Goal: Task Accomplishment & Management: Use online tool/utility

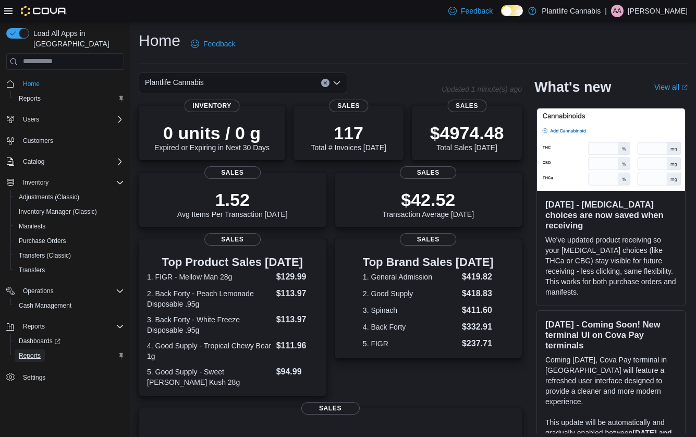
click at [37, 352] on span "Reports" at bounding box center [30, 356] width 22 height 8
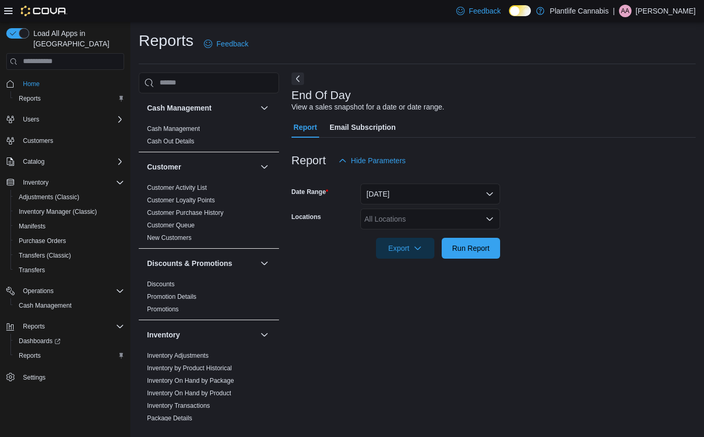
click at [392, 219] on div "All Locations" at bounding box center [430, 219] width 140 height 21
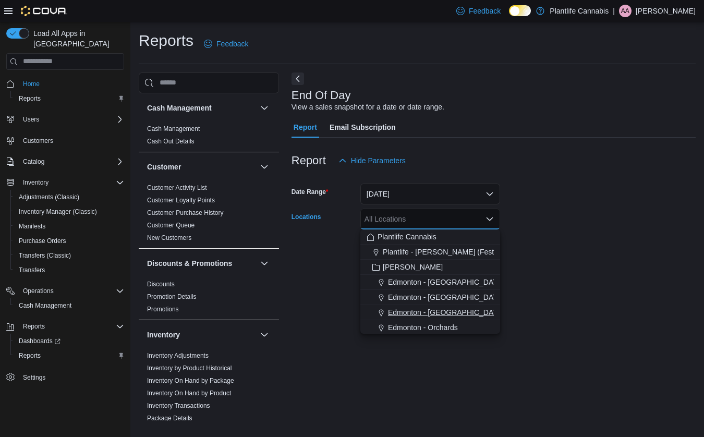
click at [441, 309] on span "Edmonton - [GEOGRAPHIC_DATA]" at bounding box center [446, 312] width 116 height 10
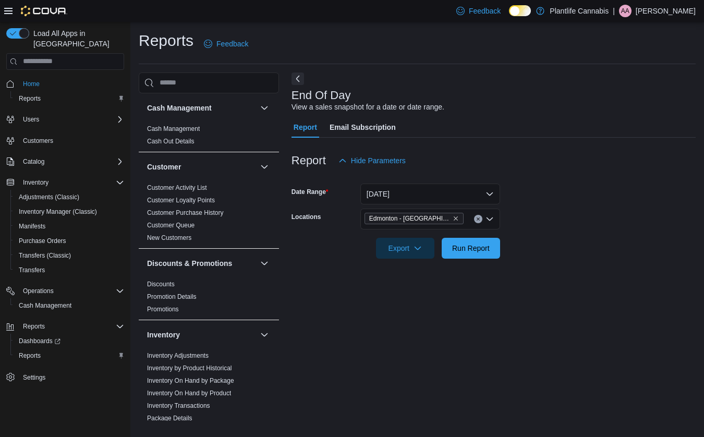
drag, startPoint x: 576, startPoint y: 291, endPoint x: 459, endPoint y: 243, distance: 126.6
click at [574, 287] on div "End Of Day View a sales snapshot for a date or date range. Report Email Subscri…" at bounding box center [494, 247] width 404 height 349
click at [458, 242] on span "Run Report" at bounding box center [471, 247] width 46 height 21
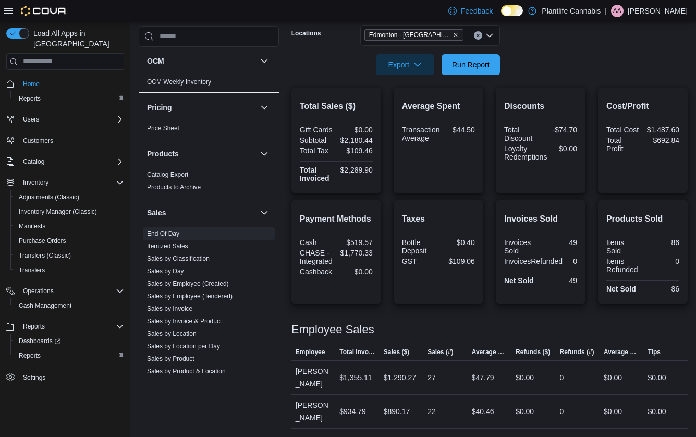
scroll to position [503, 0]
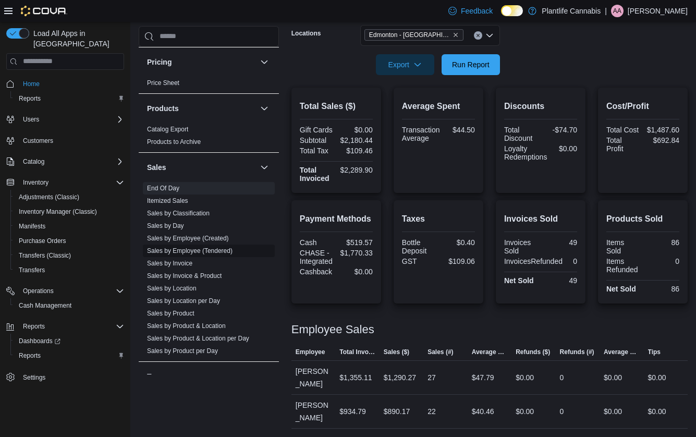
click at [216, 249] on link "Sales by Employee (Tendered)" at bounding box center [190, 250] width 86 height 7
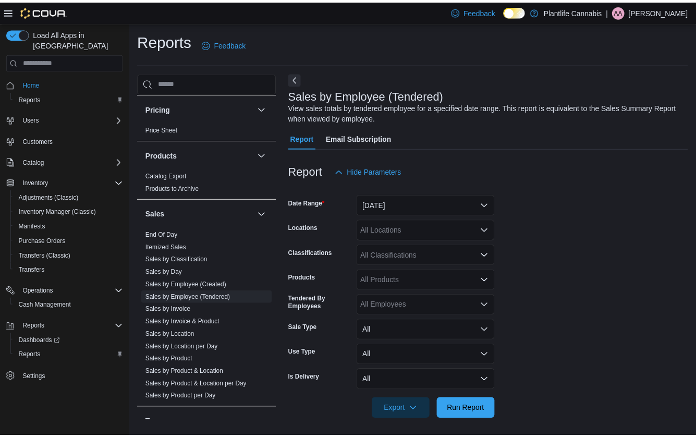
scroll to position [4, 0]
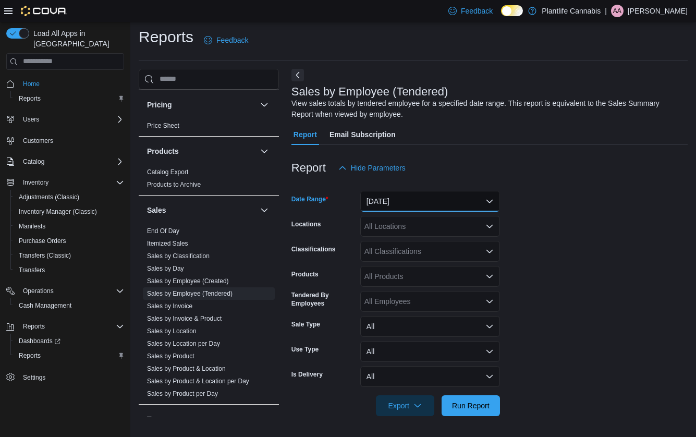
click at [403, 200] on button "Yesterday" at bounding box center [430, 201] width 140 height 21
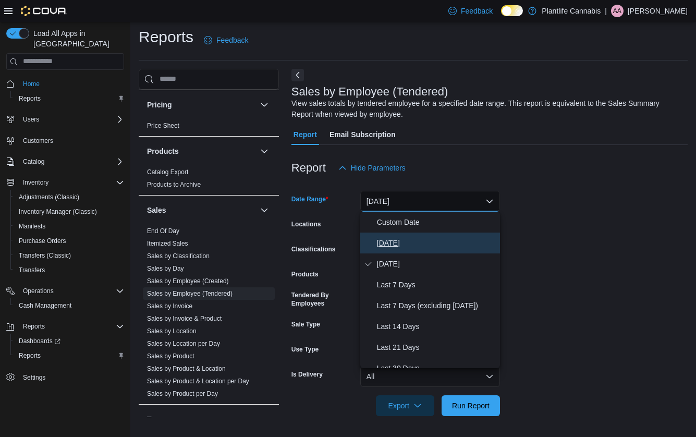
click at [392, 239] on span "Today" at bounding box center [436, 243] width 119 height 13
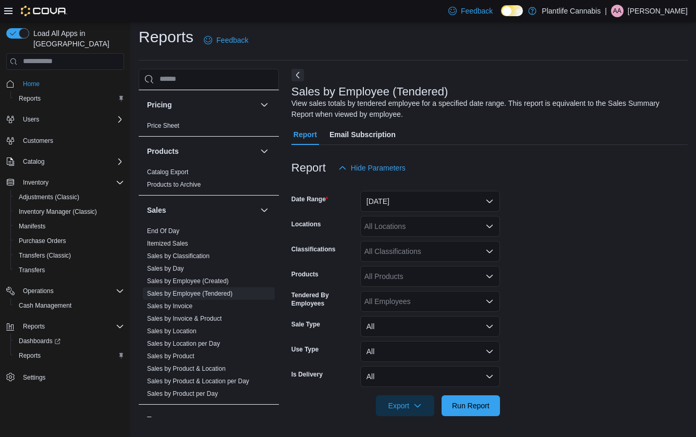
click at [405, 223] on div "All Locations" at bounding box center [430, 226] width 140 height 21
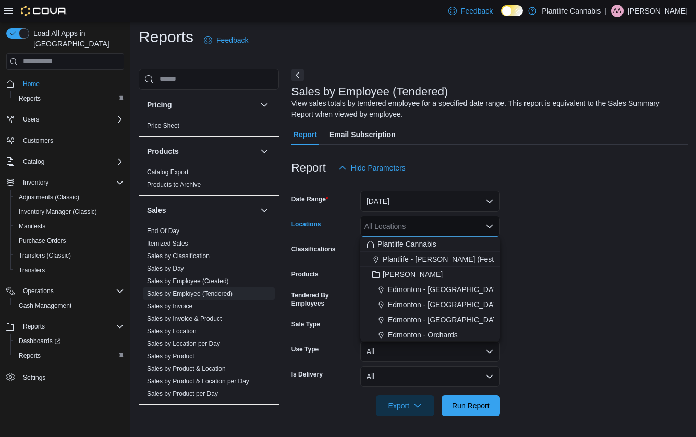
scroll to position [19, 0]
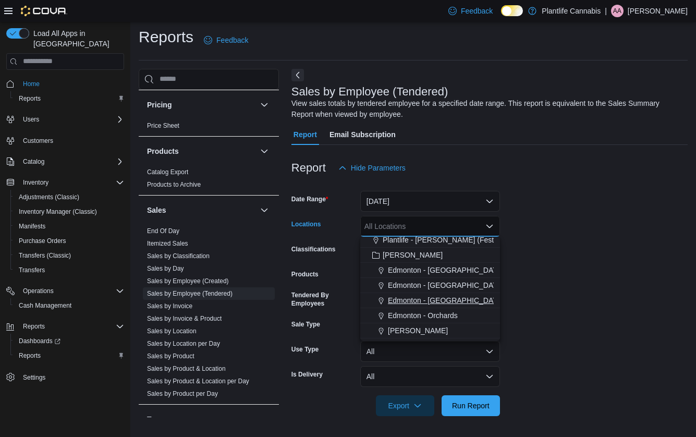
click at [428, 301] on span "Edmonton - Jagare Ridge" at bounding box center [446, 300] width 116 height 10
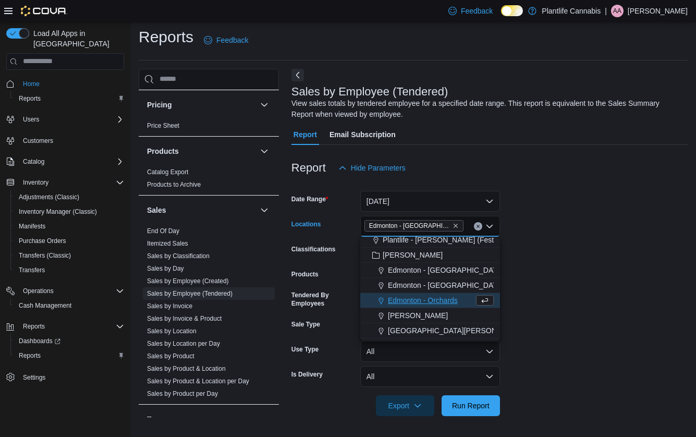
click at [579, 286] on form "Date Range Today Locations Edmonton - Jagare Ridge Combo box. Selected. Edmonto…" at bounding box center [490, 297] width 396 height 238
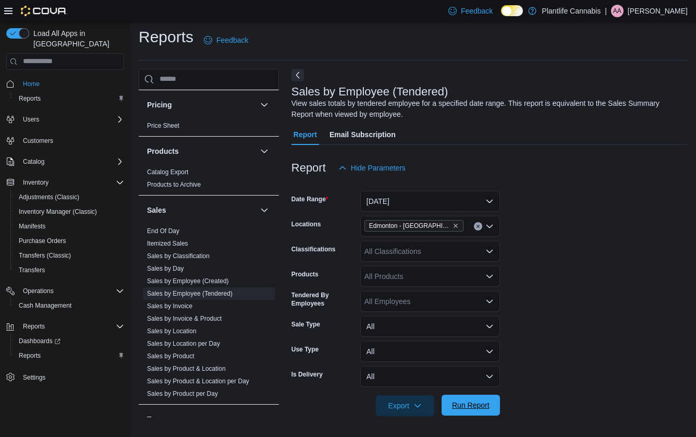
click at [486, 409] on span "Run Report" at bounding box center [471, 405] width 38 height 10
click at [406, 249] on div "All Classifications" at bounding box center [430, 251] width 140 height 21
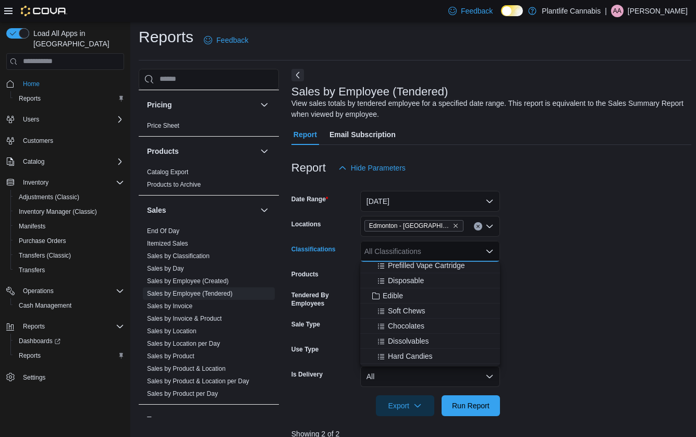
scroll to position [83, 0]
click at [414, 334] on span "Accessory Group" at bounding box center [411, 337] width 56 height 10
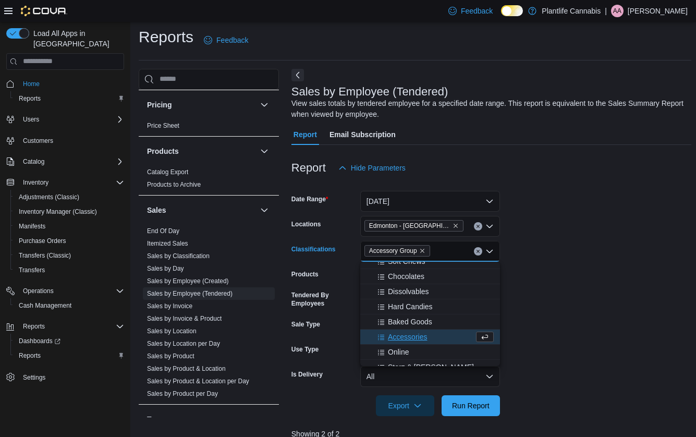
click at [586, 300] on form "Date Range Today Locations Edmonton - Jagare Ridge Classifications Accessory Gr…" at bounding box center [492, 297] width 400 height 238
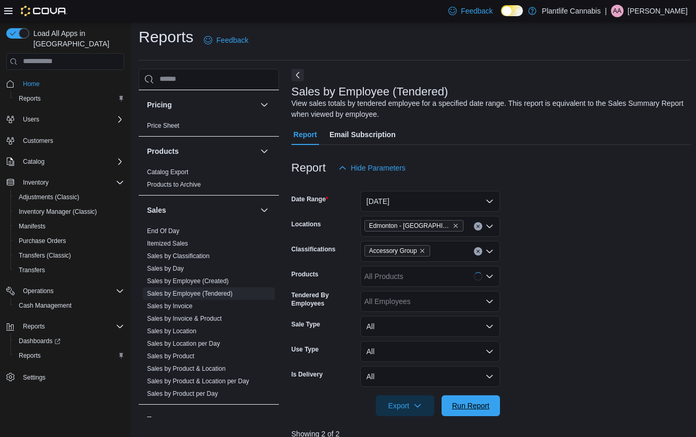
drag, startPoint x: 478, startPoint y: 405, endPoint x: 511, endPoint y: 381, distance: 40.3
click at [479, 404] on span "Run Report" at bounding box center [471, 406] width 38 height 10
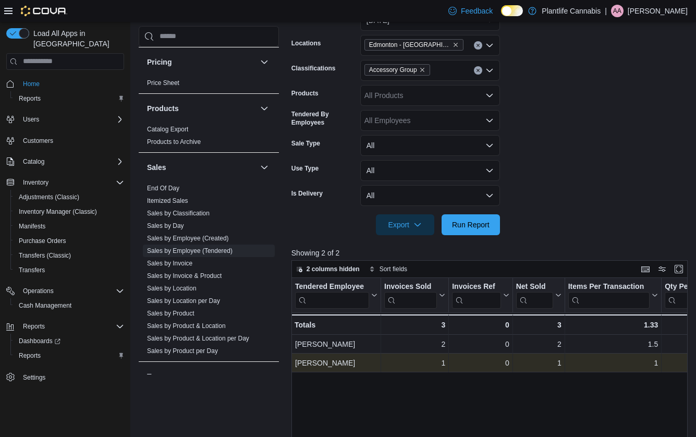
scroll to position [188, 0]
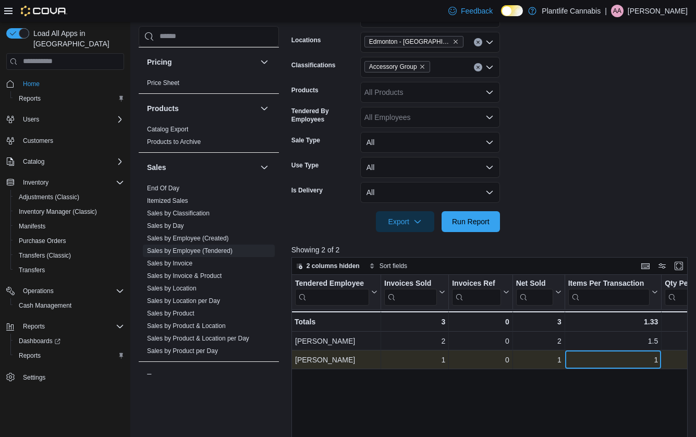
click at [624, 354] on div "1" at bounding box center [614, 360] width 90 height 13
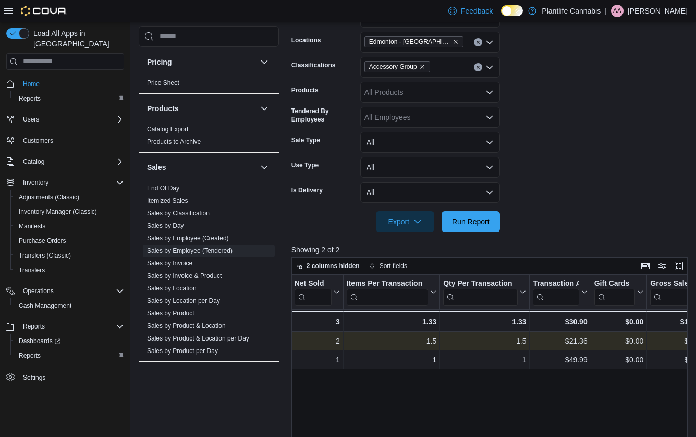
scroll to position [0, 0]
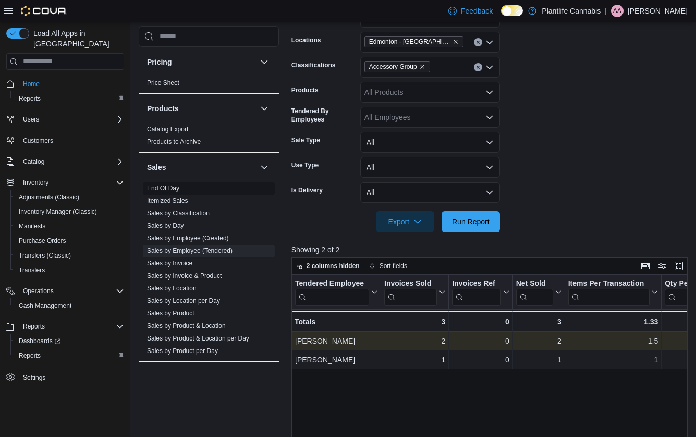
click at [157, 194] on span "End Of Day" at bounding box center [209, 188] width 132 height 13
click at [160, 189] on link "End Of Day" at bounding box center [163, 188] width 32 height 7
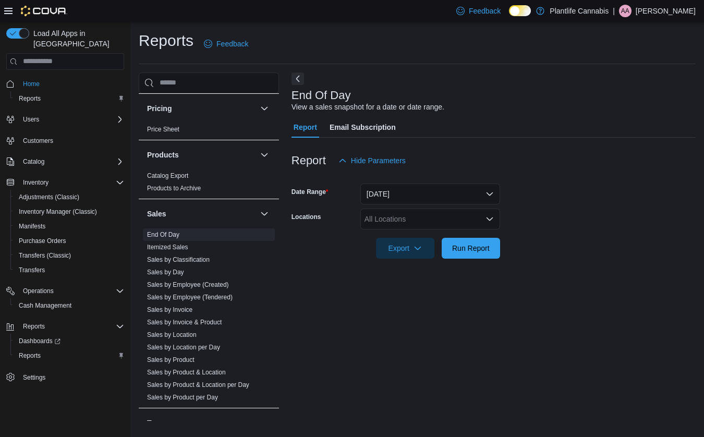
click at [399, 218] on div "All Locations" at bounding box center [430, 219] width 140 height 21
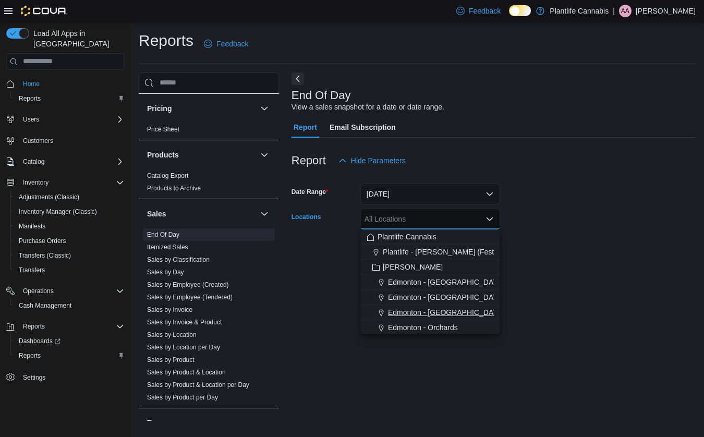
click at [436, 311] on span "Edmonton - Jagare Ridge" at bounding box center [446, 312] width 116 height 10
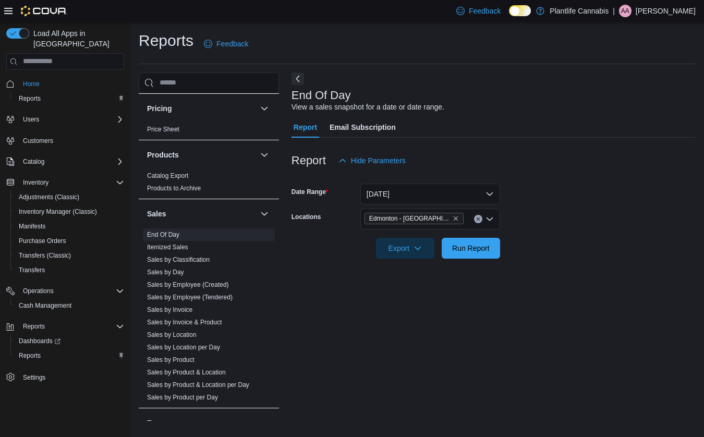
click at [573, 291] on div "End Of Day View a sales snapshot for a date or date range. Report Email Subscri…" at bounding box center [494, 247] width 404 height 349
click at [479, 248] on span "Run Report" at bounding box center [471, 248] width 38 height 10
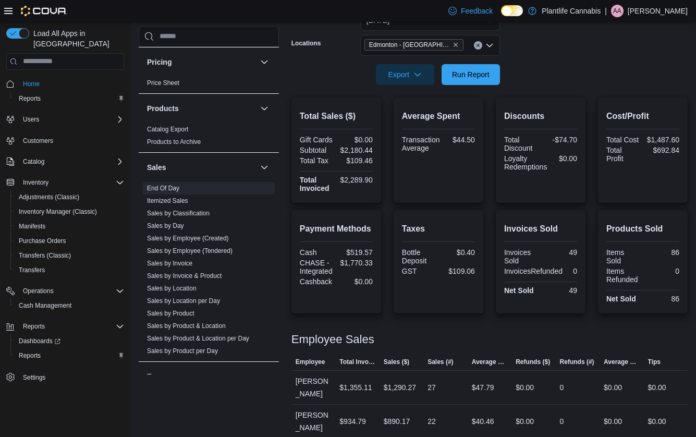
scroll to position [184, 0]
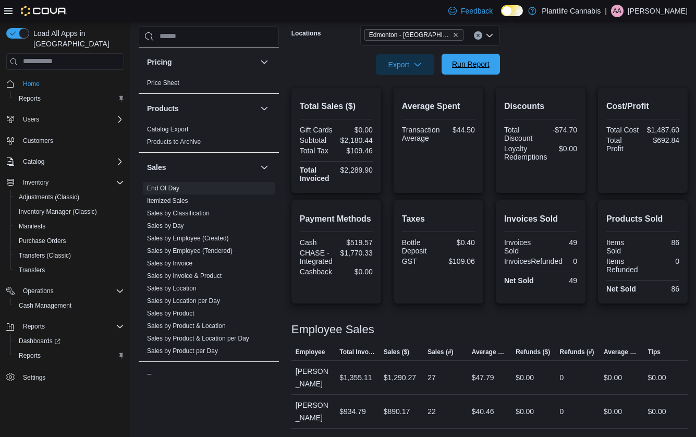
click at [476, 67] on span "Run Report" at bounding box center [471, 64] width 38 height 10
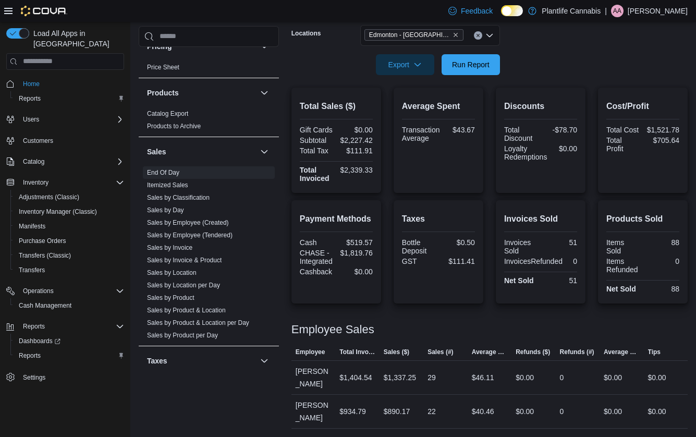
scroll to position [531, 0]
